Goal: Find specific page/section

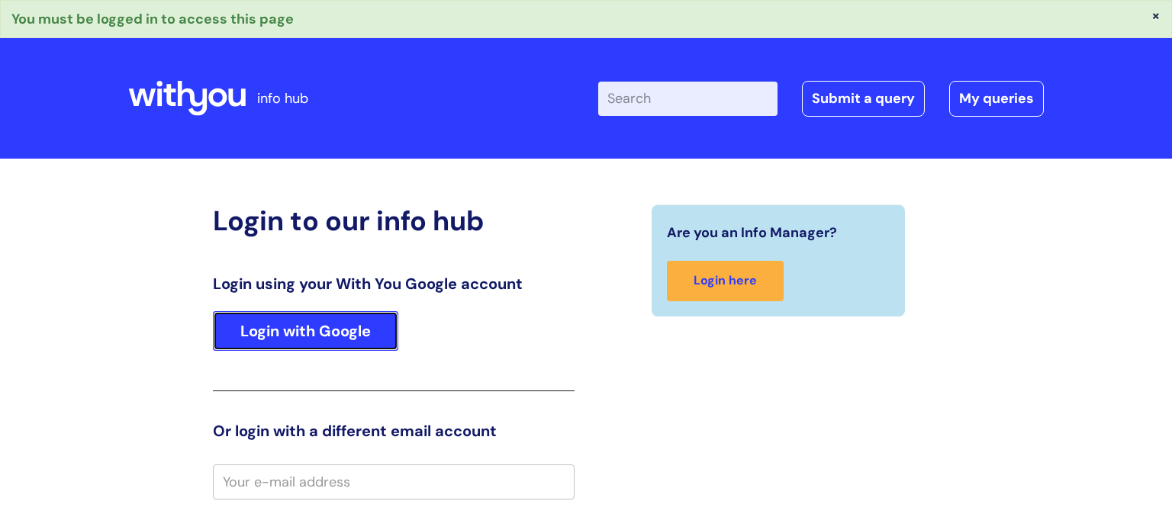
click at [303, 333] on link "Login with Google" at bounding box center [305, 331] width 185 height 40
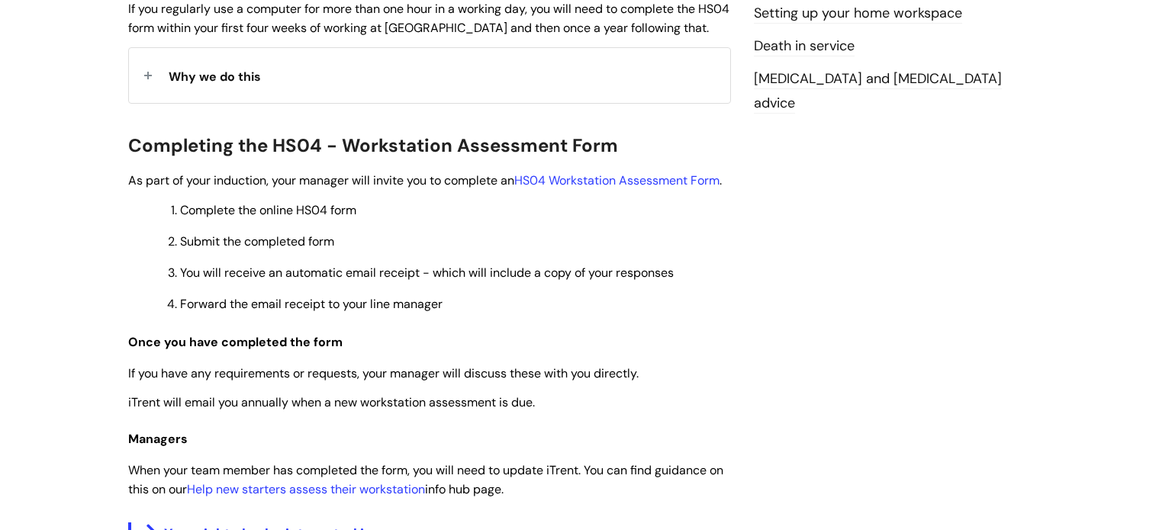
scroll to position [252, 0]
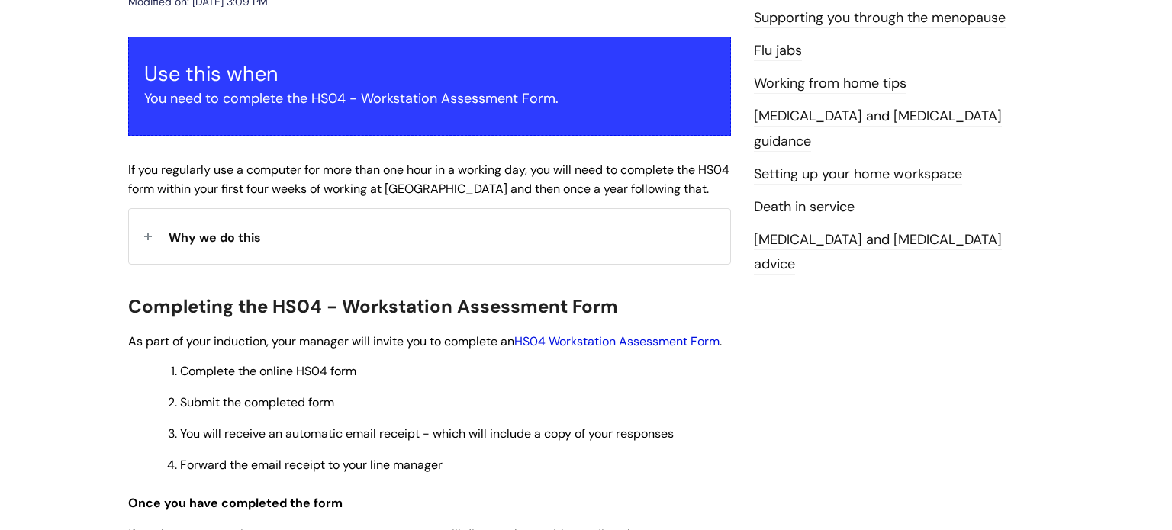
click at [604, 340] on link "HS04 Workstation Assessment Form" at bounding box center [616, 341] width 205 height 16
click at [603, 340] on link "HS04 Workstation Assessment Form" at bounding box center [616, 341] width 205 height 16
